Goal: Task Accomplishment & Management: Complete application form

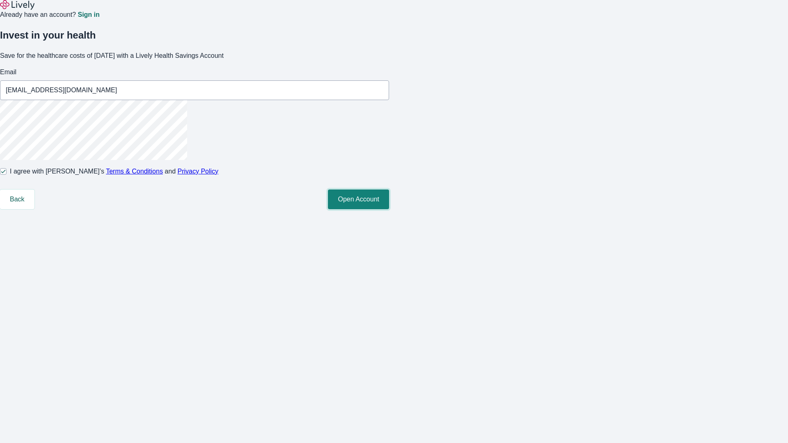
click at [389, 209] on button "Open Account" at bounding box center [358, 200] width 61 height 20
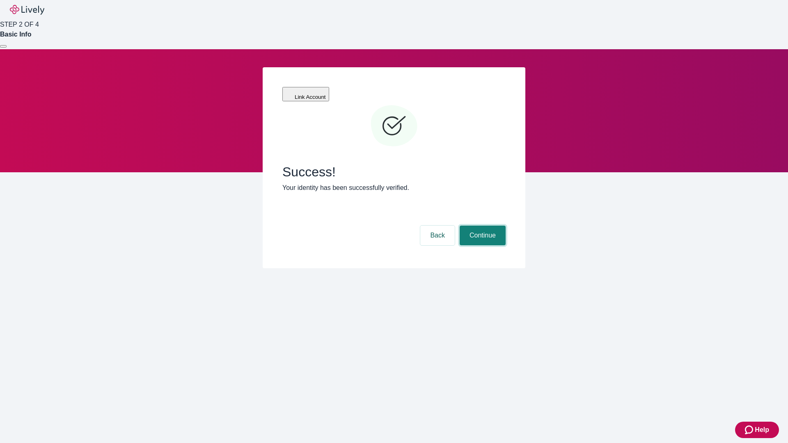
click at [481, 226] on button "Continue" at bounding box center [483, 236] width 46 height 20
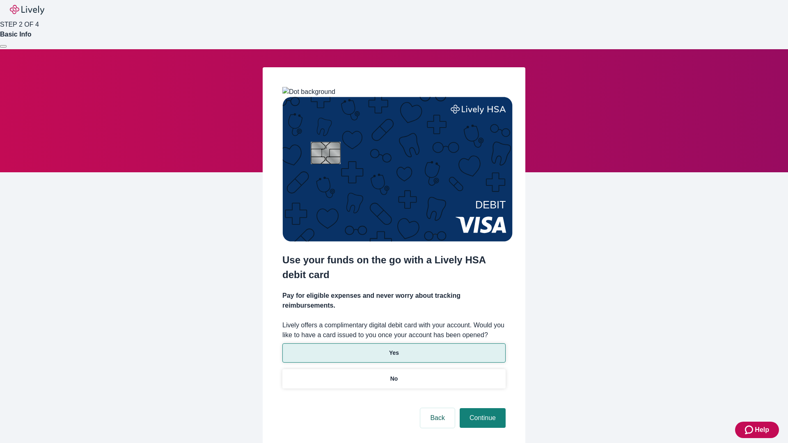
click at [394, 349] on p "Yes" at bounding box center [394, 353] width 10 height 9
click at [481, 408] on button "Continue" at bounding box center [483, 418] width 46 height 20
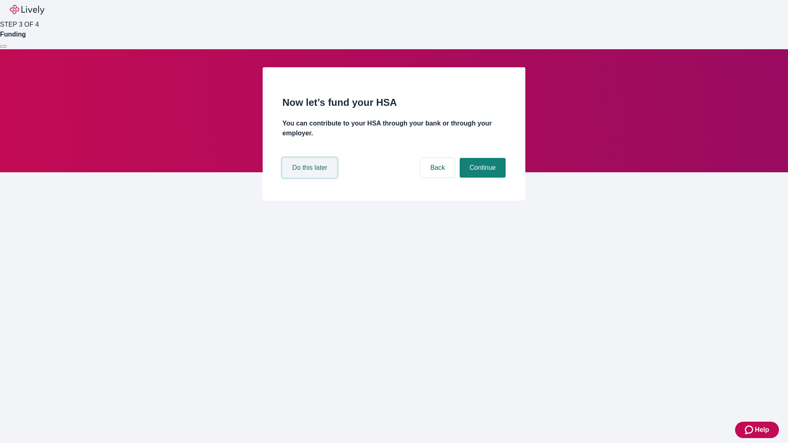
click at [311, 178] on button "Do this later" at bounding box center [309, 168] width 55 height 20
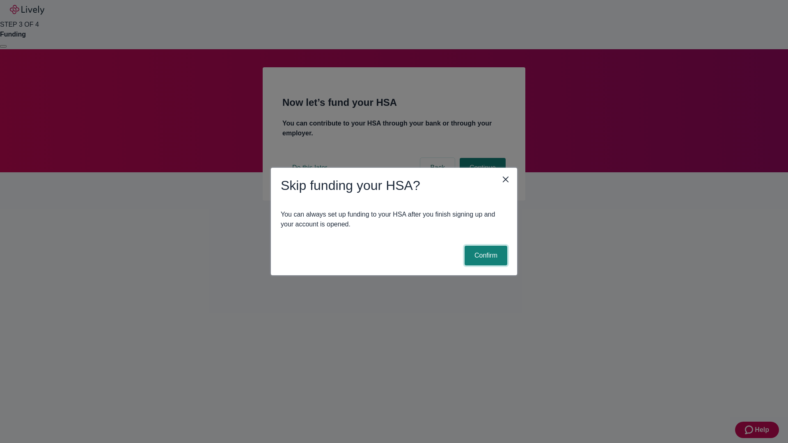
click at [485, 256] on button "Confirm" at bounding box center [486, 256] width 43 height 20
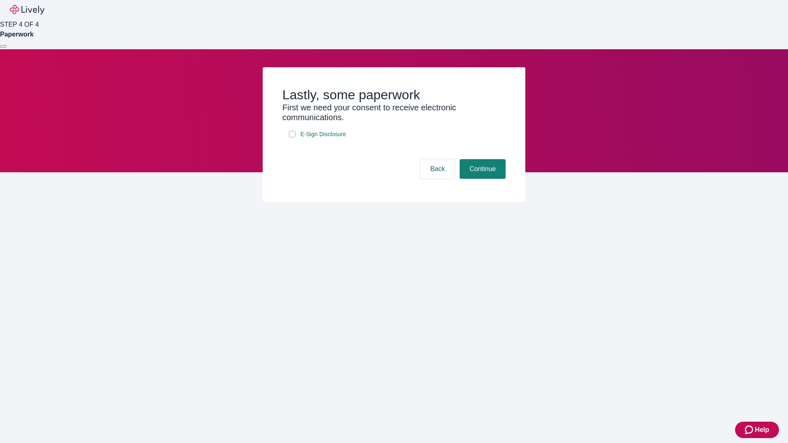
click at [292, 138] on input "E-Sign Disclosure" at bounding box center [292, 134] width 7 height 7
checkbox input "true"
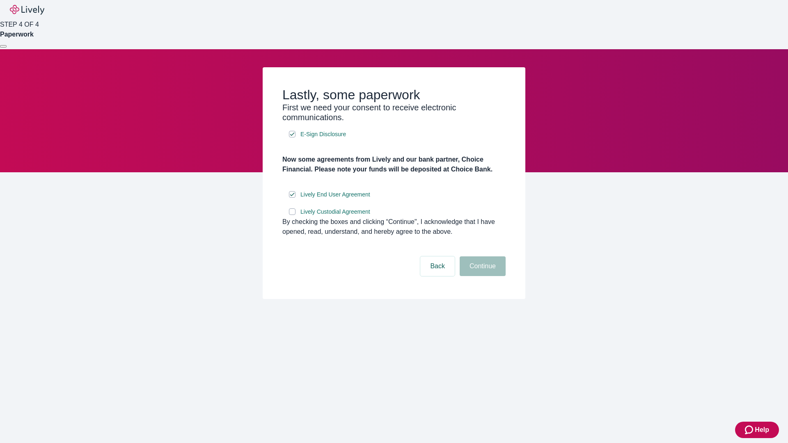
click at [292, 215] on input "Lively Custodial Agreement" at bounding box center [292, 212] width 7 height 7
checkbox input "true"
click at [481, 276] on button "Continue" at bounding box center [483, 267] width 46 height 20
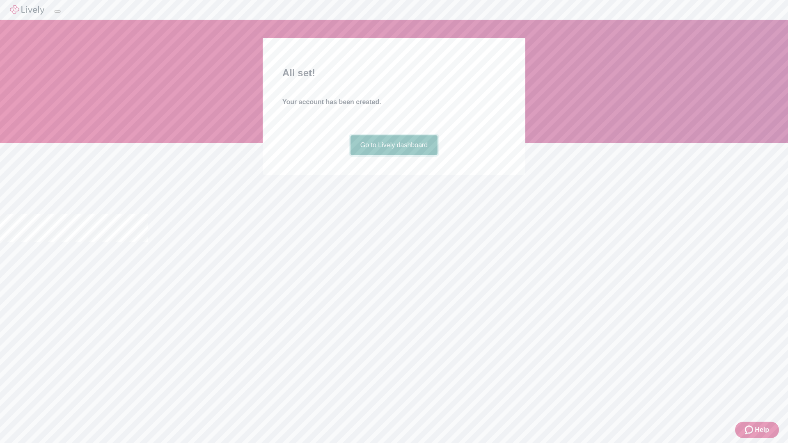
click at [394, 155] on link "Go to Lively dashboard" at bounding box center [394, 145] width 87 height 20
